Goal: Task Accomplishment & Management: Use online tool/utility

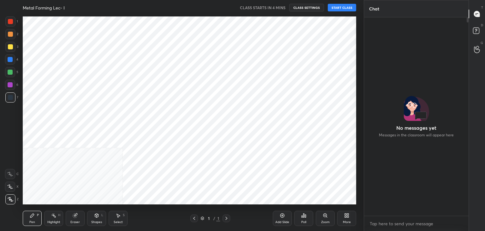
scroll to position [144, 103]
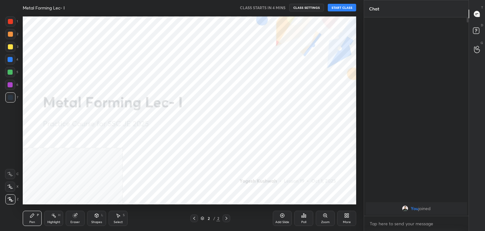
click at [96, 217] on icon at bounding box center [96, 215] width 5 height 5
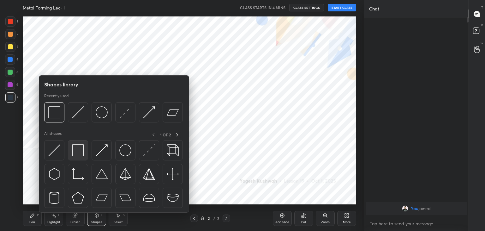
click at [76, 153] on img at bounding box center [78, 150] width 12 height 12
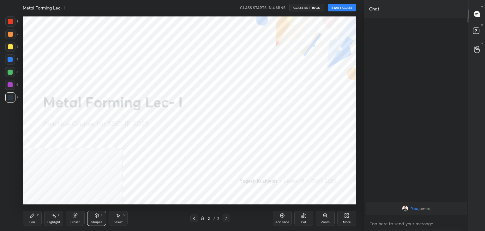
click at [340, 8] on button "START CLASS" at bounding box center [342, 8] width 28 height 8
click at [53, 219] on div "Highlight H" at bounding box center [53, 217] width 19 height 15
click at [30, 218] on div "Pen P" at bounding box center [32, 217] width 19 height 15
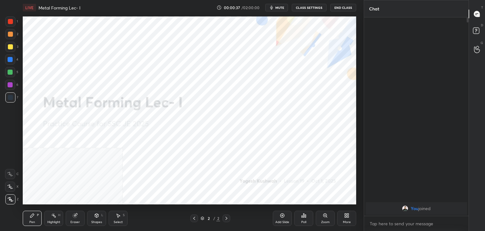
click at [347, 216] on icon at bounding box center [348, 216] width 2 height 2
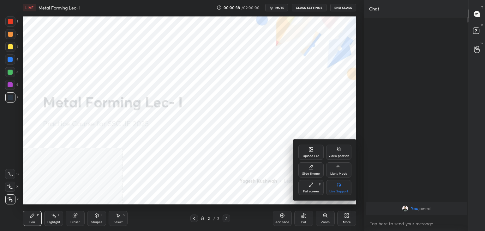
click at [338, 153] on div "Video position" at bounding box center [338, 151] width 25 height 15
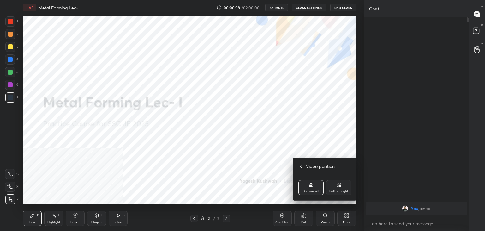
drag, startPoint x: 344, startPoint y: 187, endPoint x: 320, endPoint y: 190, distance: 24.8
click at [344, 187] on div "Bottom right" at bounding box center [338, 187] width 25 height 15
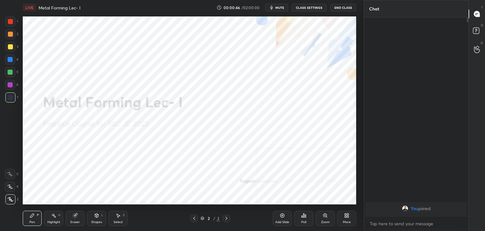
drag, startPoint x: 53, startPoint y: 220, endPoint x: 55, endPoint y: 208, distance: 12.2
click at [53, 220] on div "Highlight" at bounding box center [53, 221] width 13 height 3
click at [339, 8] on button "End Class" at bounding box center [343, 8] width 26 height 8
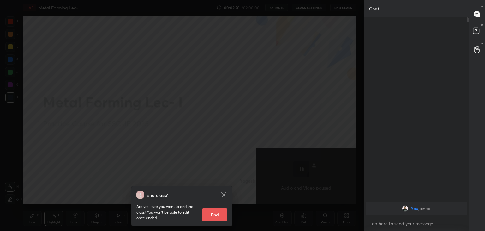
click at [227, 213] on div "End class? Are you sure you want to end the class? You won’t be able to edit on…" at bounding box center [181, 206] width 101 height 40
drag, startPoint x: 220, startPoint y: 214, endPoint x: 214, endPoint y: 212, distance: 6.4
click at [220, 214] on button "End" at bounding box center [214, 214] width 25 height 13
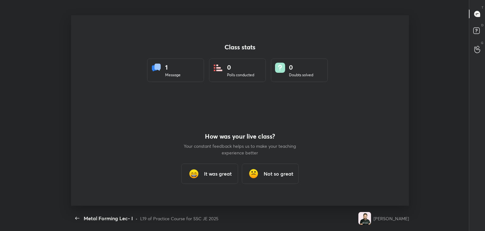
scroll to position [0, 0]
click at [225, 174] on h3 "It was great" at bounding box center [218, 174] width 28 height 8
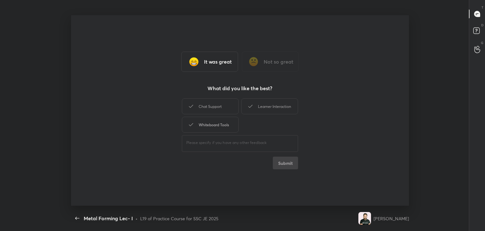
click at [219, 122] on div "Whiteboard Tools" at bounding box center [210, 125] width 57 height 16
click at [220, 108] on div "Chat Support" at bounding box center [210, 106] width 57 height 16
click at [270, 105] on div "Learner Interaction" at bounding box center [269, 106] width 57 height 16
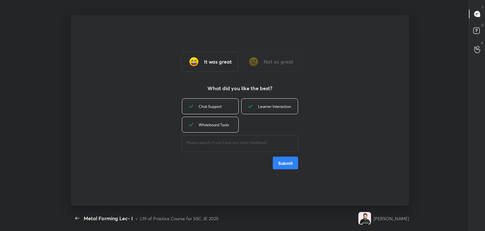
click at [288, 163] on button "Submit" at bounding box center [285, 162] width 25 height 13
